Goal: Task Accomplishment & Management: Complete application form

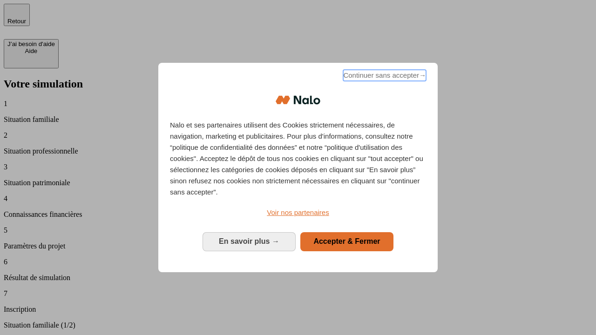
click at [384, 77] on span "Continuer sans accepter →" at bounding box center [384, 75] width 83 height 11
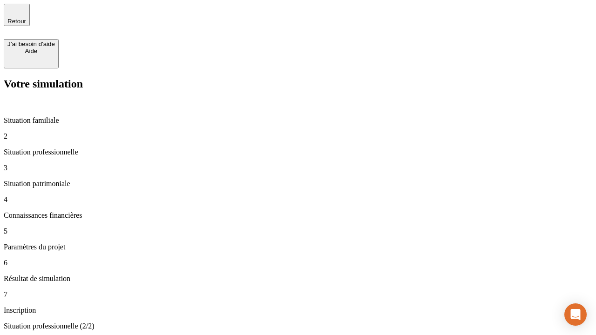
type input "30 000"
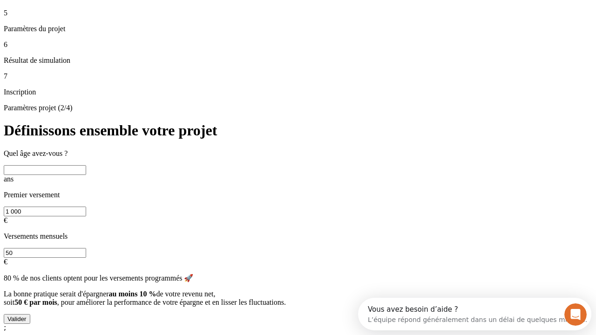
scroll to position [18, 0]
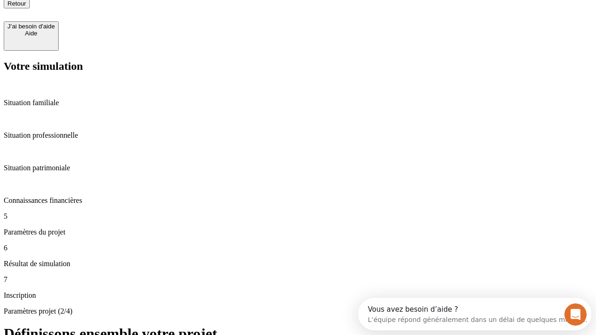
type input "25"
type input "1 000"
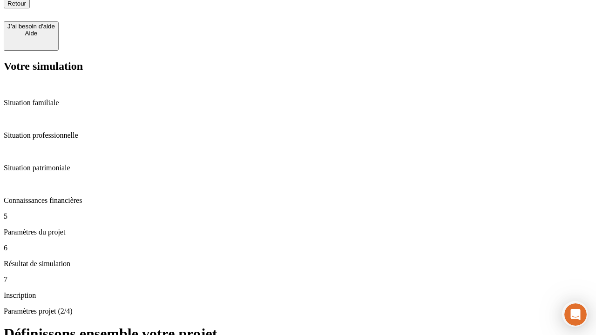
type input "640"
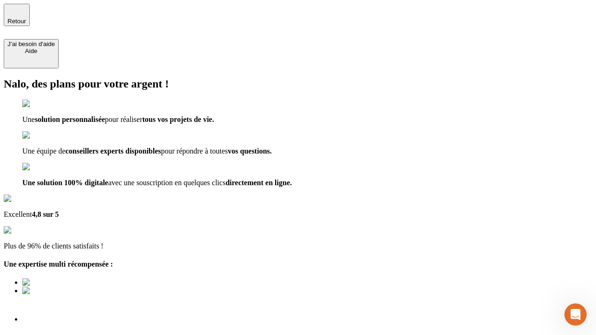
type input "[EMAIL_ADDRESS][PERSON_NAME][DOMAIN_NAME]"
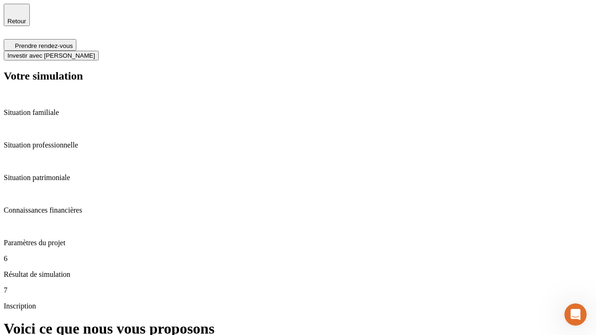
click at [95, 52] on span "Investir avec [PERSON_NAME]" at bounding box center [51, 55] width 88 height 7
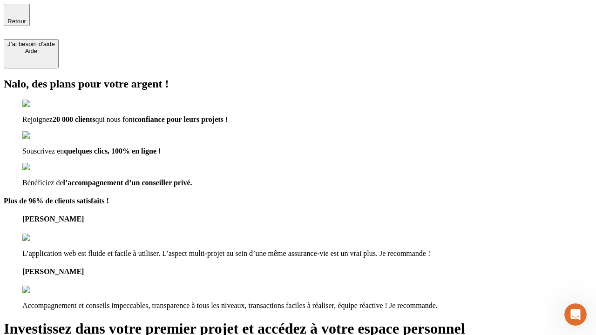
type input "[PERSON_NAME][EMAIL_ADDRESS][DOMAIN_NAME]"
